Goal: Contribute content: Contribute content

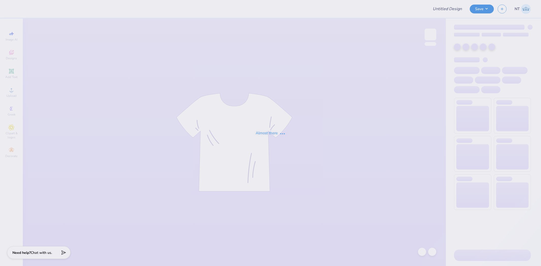
type input "Phi Mu Vols Football Apparel 2025"
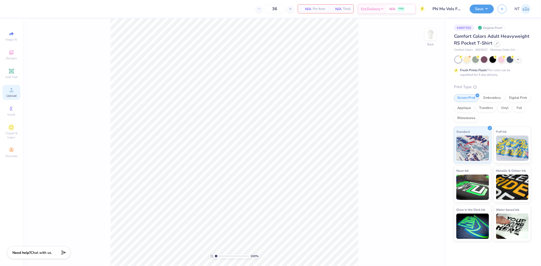
click at [15, 97] on span "Upload" at bounding box center [11, 96] width 10 height 4
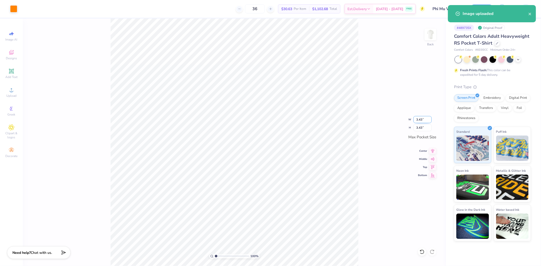
click at [419, 117] on input "3.43" at bounding box center [423, 119] width 18 height 7
type input "3.49"
type input "3.50"
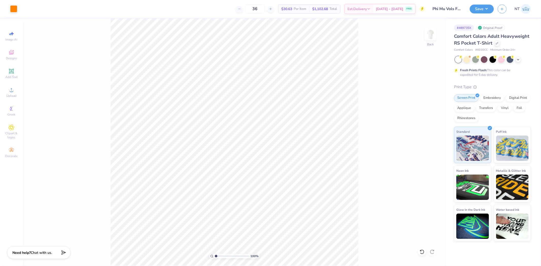
click at [426, 34] on img at bounding box center [431, 34] width 10 height 10
click at [15, 93] on div "Upload" at bounding box center [12, 92] width 18 height 15
click at [13, 93] on icon at bounding box center [11, 90] width 6 height 6
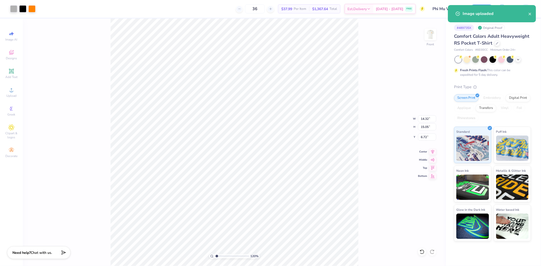
click at [417, 117] on div "120 % Front W 14.32 14.32 " H 15.05 15.05 " Y 6.72 6.72 " Center Middle Top Bot…" at bounding box center [234, 143] width 423 height 248
click at [423, 119] on div "120 % Front W 14.32 14.32 " H 15.05 15.05 " Y 6.72 6.72 " Center Middle Top Bot…" at bounding box center [234, 143] width 423 height 248
type input "1.20355278054301"
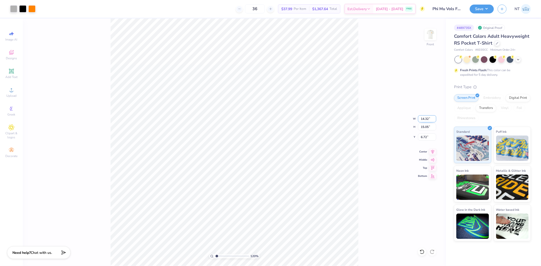
click at [429, 120] on input "14.32" at bounding box center [427, 118] width 18 height 7
click at [427, 118] on input "14.32" at bounding box center [427, 118] width 18 height 7
type input "12"
type input "1.20355278054301"
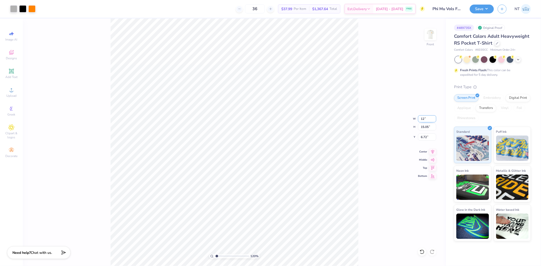
type input "12.00"
type input "12.61"
type input "7.94"
type input "1.20355278054301"
click at [424, 138] on input "7.94" at bounding box center [427, 137] width 18 height 7
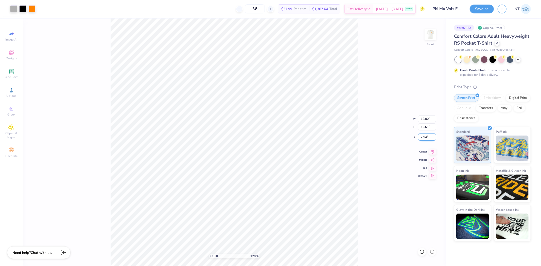
click at [424, 137] on input "7.94" at bounding box center [427, 137] width 18 height 7
type input "3"
type input "1.20355278054301"
type input "3.00"
type input "1"
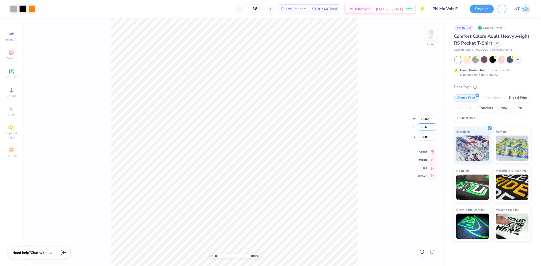
click at [422, 128] on input "12.61" at bounding box center [427, 127] width 18 height 7
type input "13"
type input "12.37"
type input "13.00"
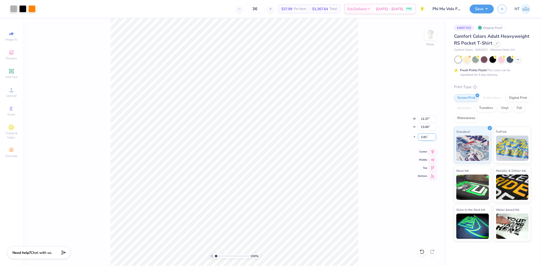
click at [423, 138] on input "2.81" at bounding box center [427, 137] width 18 height 7
type input "3.00"
click at [365, 134] on div "100 % Front W 12.37 12.37 " H 13.00 13.00 " Y 3.00 3.00 " Center Middle Top Bot…" at bounding box center [234, 143] width 423 height 248
click at [432, 39] on img at bounding box center [431, 34] width 20 height 20
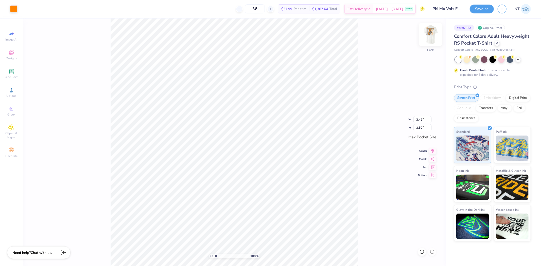
click at [429, 29] on img at bounding box center [431, 34] width 20 height 20
click at [432, 38] on img at bounding box center [431, 34] width 20 height 20
click at [478, 10] on button "Save" at bounding box center [482, 8] width 24 height 9
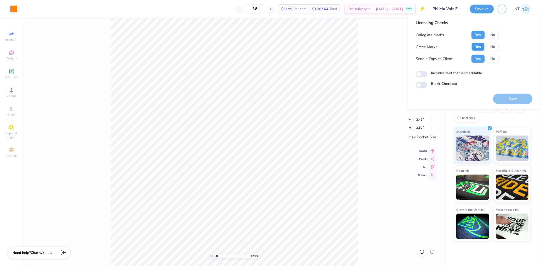
click at [482, 44] on button "Yes" at bounding box center [478, 47] width 13 height 8
type input "1.20355278054301"
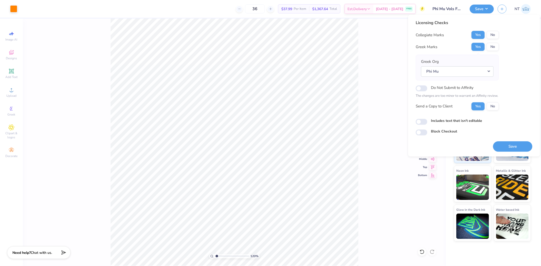
click at [447, 122] on label "Includes text that isn't editable" at bounding box center [456, 120] width 51 height 5
click at [428, 122] on input "Includes text that isn't editable" at bounding box center [422, 122] width 12 height 6
checkbox input "true"
click at [508, 145] on button "Save" at bounding box center [512, 146] width 39 height 10
type input "1.20355278054301"
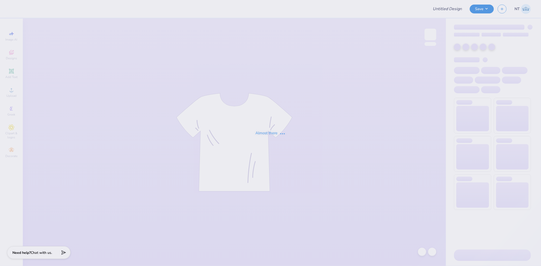
type input "APHI big little"
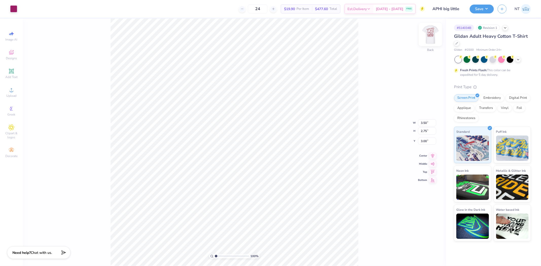
click at [433, 30] on img at bounding box center [431, 34] width 20 height 20
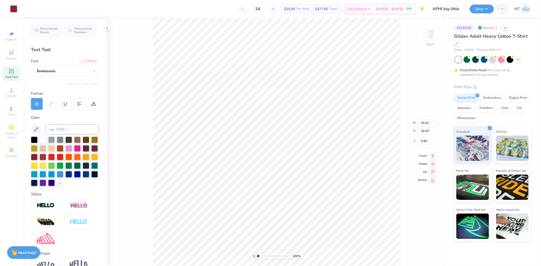
type input "10.61"
type input "10.03"
type input "5.90"
click at [432, 37] on img at bounding box center [431, 34] width 20 height 20
click at [431, 34] on img at bounding box center [431, 34] width 20 height 20
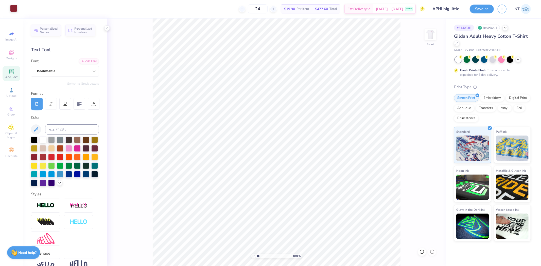
click at [14, 7] on div at bounding box center [13, 8] width 7 height 7
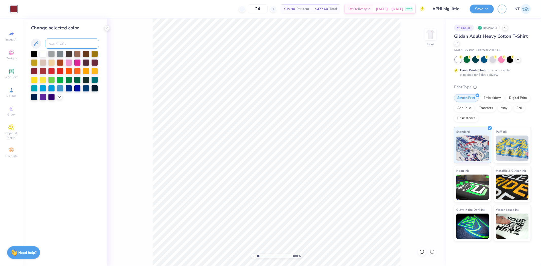
click at [66, 44] on input at bounding box center [72, 44] width 54 height 10
type input "7648"
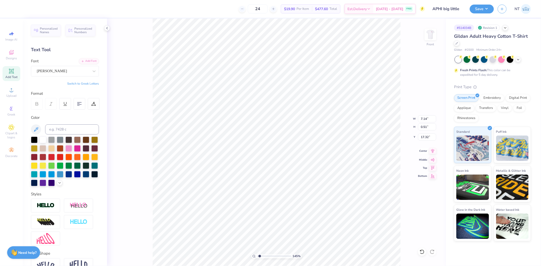
click at [434, 153] on icon at bounding box center [432, 151] width 7 height 6
type input "1.44853929555282"
type input "9.15"
type input "0.94"
type input "16.17"
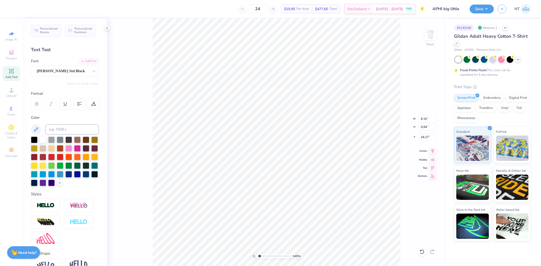
click at [432, 151] on icon at bounding box center [432, 151] width 7 height 6
click at [432, 150] on icon at bounding box center [432, 151] width 7 height 6
click at [434, 152] on icon at bounding box center [432, 151] width 7 height 6
type input "1"
click at [108, 30] on div "Art colors 24 $19.90 Per Item $477.60 Total Est. Delivery [DATE] - [DATE] FREE …" at bounding box center [270, 133] width 541 height 266
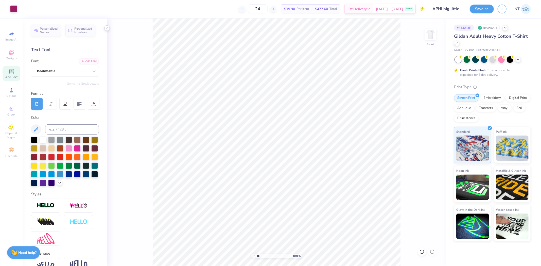
click at [106, 29] on icon at bounding box center [107, 28] width 4 height 4
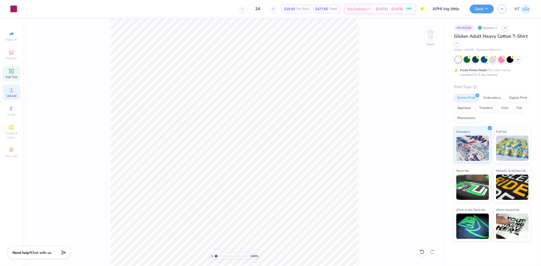
click at [20, 92] on div "Upload" at bounding box center [12, 92] width 18 height 15
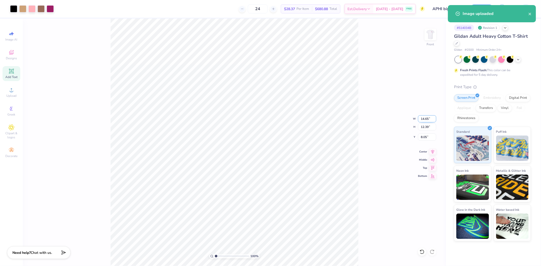
click at [424, 117] on input "14.65" at bounding box center [427, 118] width 18 height 7
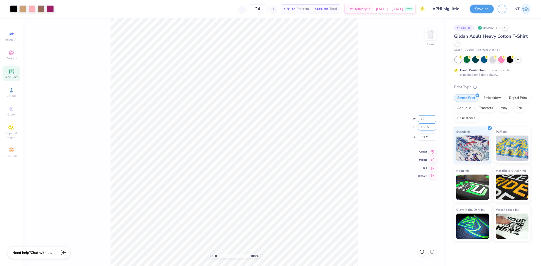
type input "12.00"
type input "10.15"
type input "9.17"
type input "6.02"
type input "9.55"
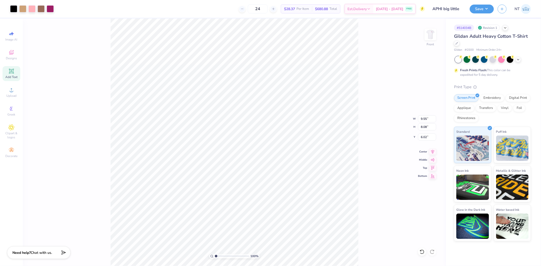
type input "8.08"
type input "8.09"
click at [436, 153] on div "100 % Front W 9.55 9.55 " H 8.08 8.08 " Y 8.09 8.09 " Center Middle Top Bottom" at bounding box center [234, 143] width 423 height 248
click at [434, 154] on icon at bounding box center [432, 151] width 7 height 6
click at [433, 154] on div "100 % Front" at bounding box center [234, 143] width 423 height 248
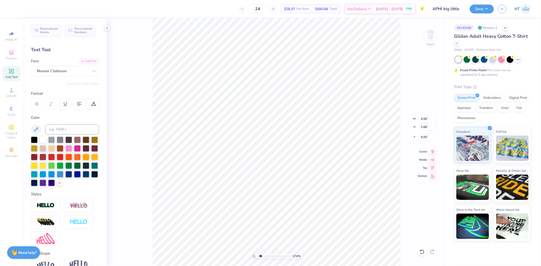
type input "1.74339349688841"
type input "12.00"
type input "3.77"
type input "3.00"
type input "1.74339349688841"
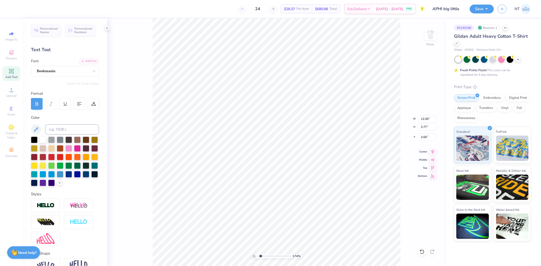
type input "4.56"
type input "2.66"
type input "4.75"
type input "1.74339349688841"
type input "4.65"
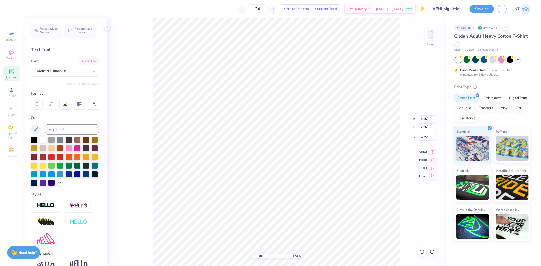
type input "2.54"
type input "4.90"
type input "1"
type input "4.73"
type input "1.20355278054301"
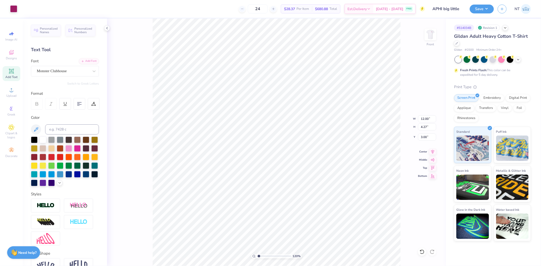
type input "3.61"
type input "1.20355278054301"
click at [425, 139] on input "3.61" at bounding box center [427, 137] width 18 height 7
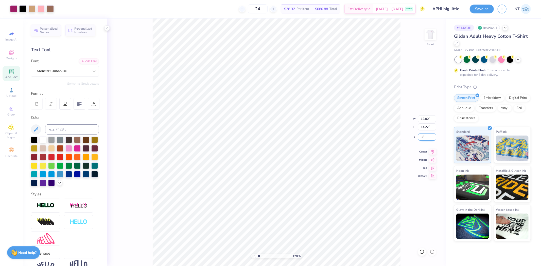
type input "3"
type input "1.20355278054301"
type input "3.00"
click at [429, 39] on img at bounding box center [431, 34] width 20 height 20
click at [433, 36] on img at bounding box center [431, 34] width 20 height 20
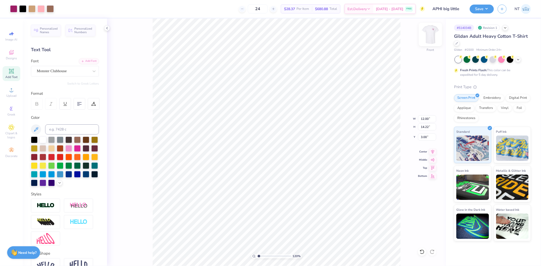
click at [431, 36] on img at bounding box center [431, 34] width 20 height 20
click at [405, 156] on div "120 % Back" at bounding box center [276, 143] width 339 height 248
click at [433, 35] on img at bounding box center [431, 34] width 20 height 20
click at [481, 12] on button "Save" at bounding box center [482, 8] width 24 height 9
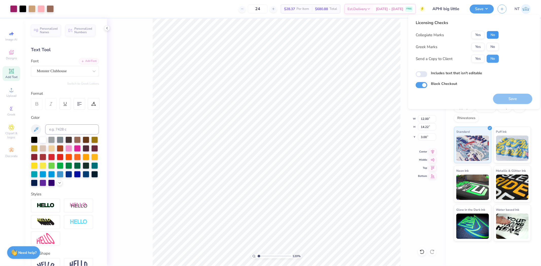
click at [488, 36] on button "No" at bounding box center [493, 35] width 12 height 8
click at [481, 47] on button "Yes" at bounding box center [478, 47] width 13 height 8
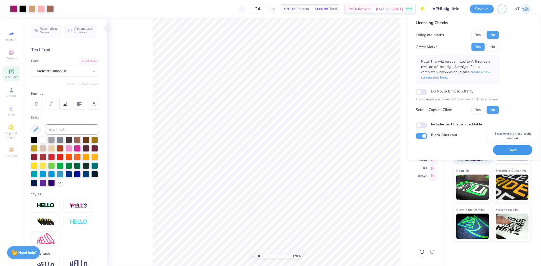
click at [514, 153] on button "Save" at bounding box center [512, 150] width 39 height 10
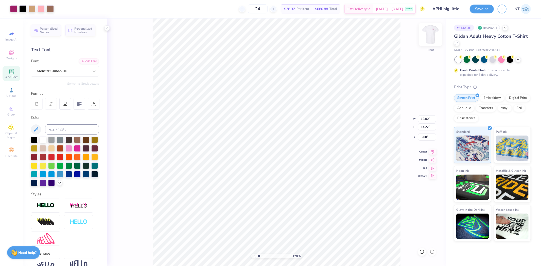
click at [432, 39] on img at bounding box center [431, 34] width 20 height 20
click at [105, 28] on div at bounding box center [107, 28] width 6 height 6
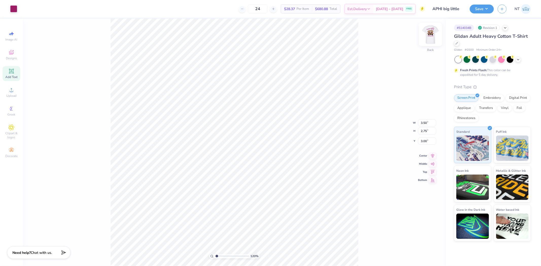
click at [431, 32] on img at bounding box center [431, 34] width 20 height 20
click at [475, 10] on button "Save" at bounding box center [482, 8] width 24 height 9
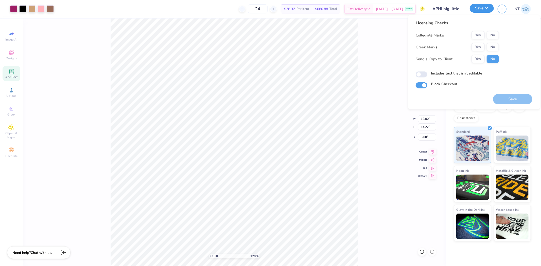
type input "1.20355278054301"
